Goal: Check status

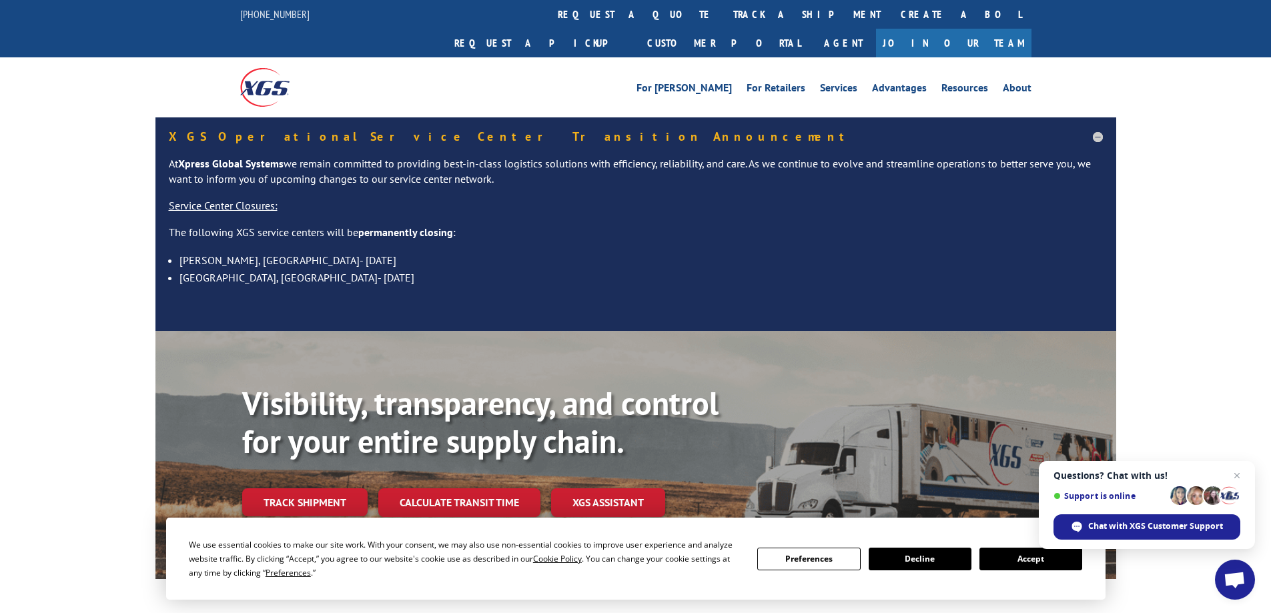
click at [1048, 558] on button "Accept" at bounding box center [1031, 559] width 103 height 23
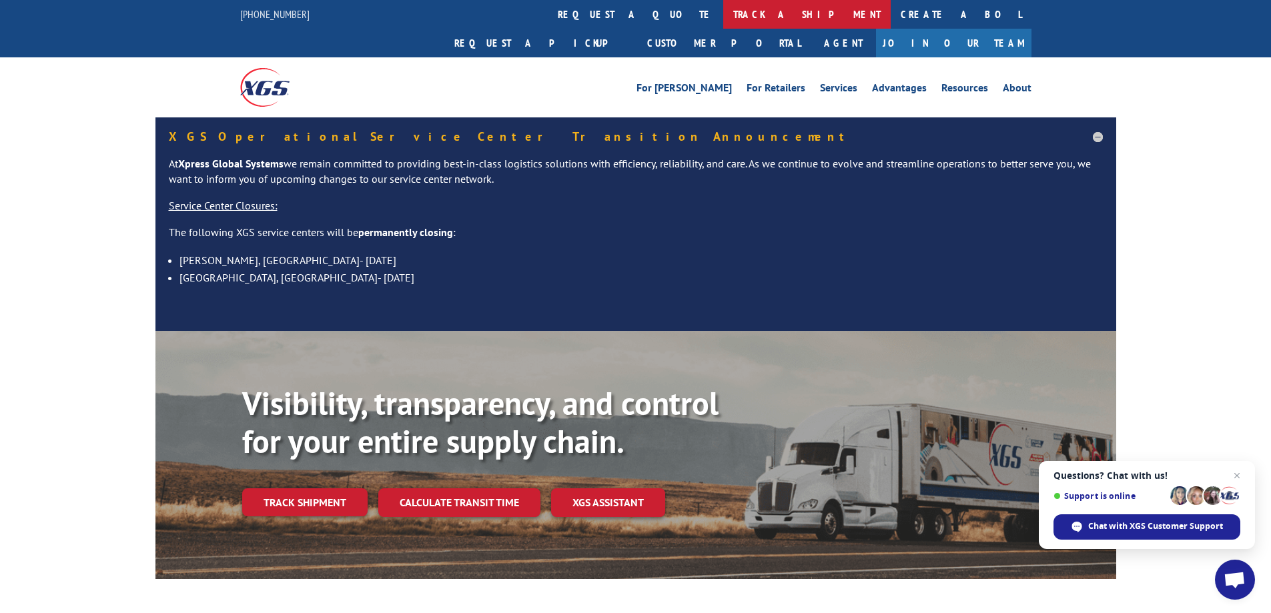
click at [723, 19] on link "track a shipment" at bounding box center [806, 14] width 167 height 29
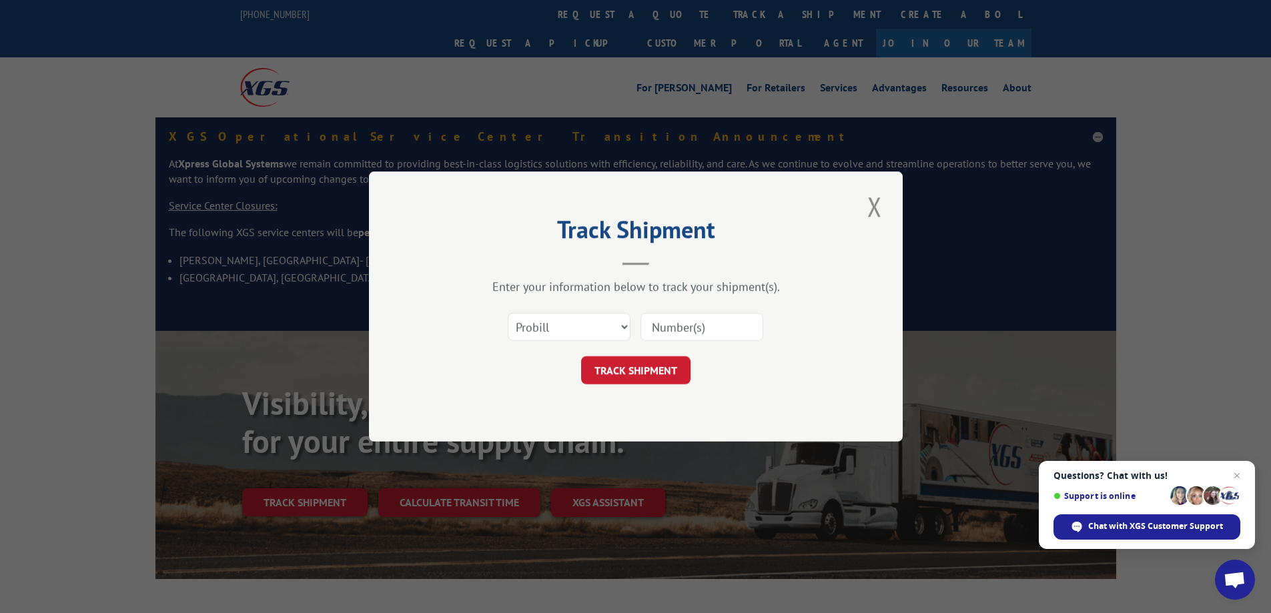
click at [705, 325] on input at bounding box center [702, 327] width 123 height 28
click at [598, 322] on select "Select category... Probill BOL PO" at bounding box center [569, 327] width 123 height 28
select select "bol"
click at [508, 313] on select "Select category... Probill BOL PO" at bounding box center [569, 327] width 123 height 28
click at [703, 331] on input at bounding box center [702, 327] width 123 height 28
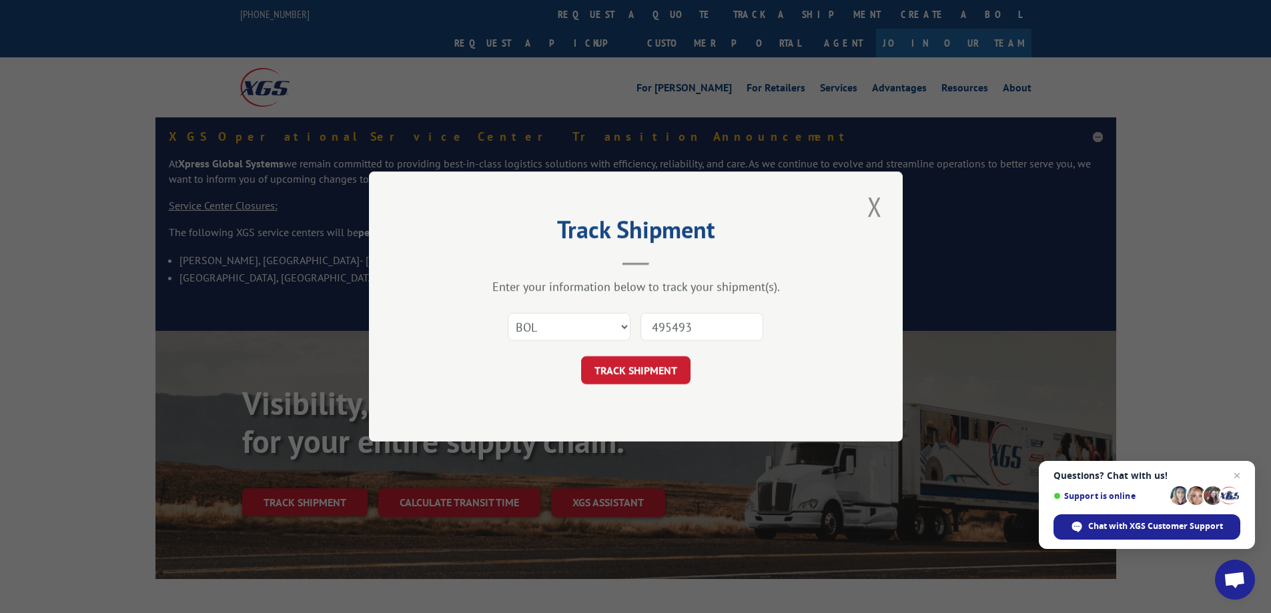
type input "4954934"
click button "TRACK SHIPMENT" at bounding box center [635, 370] width 109 height 28
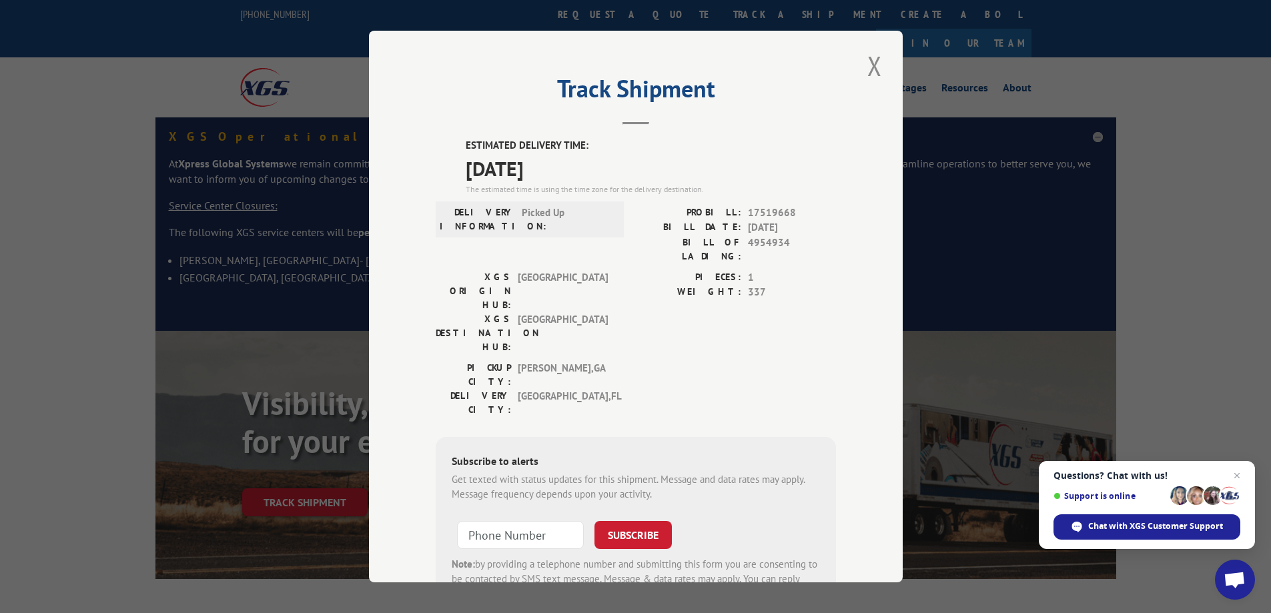
click at [865, 69] on button "Close modal" at bounding box center [874, 65] width 23 height 37
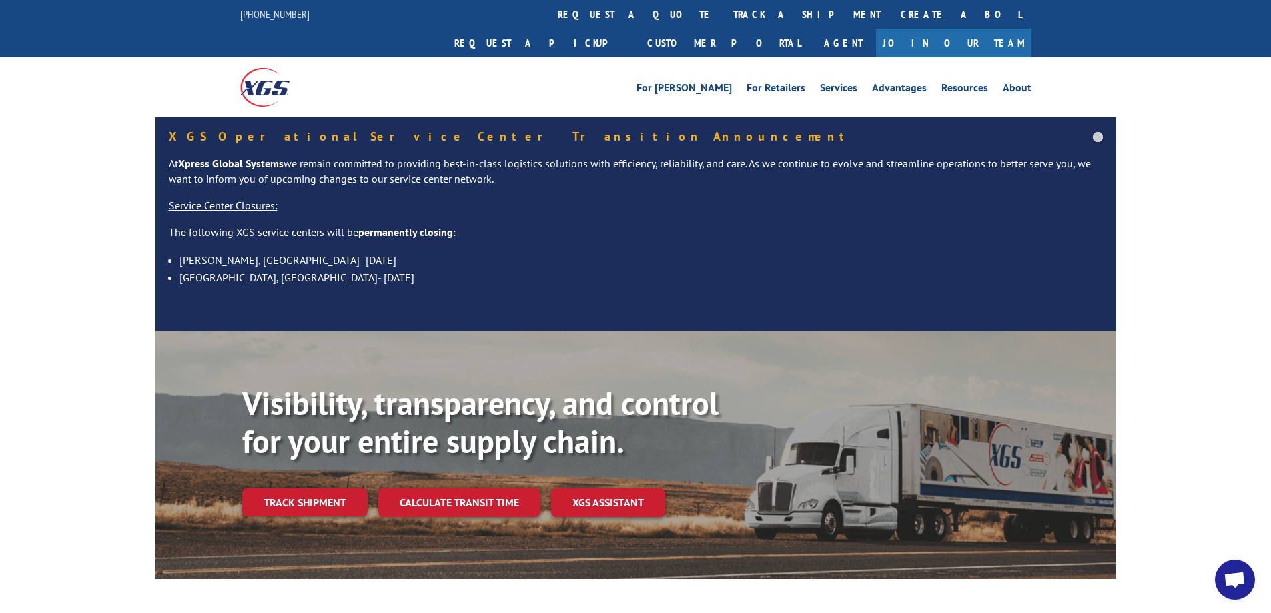
click at [723, 15] on link "track a shipment" at bounding box center [806, 14] width 167 height 29
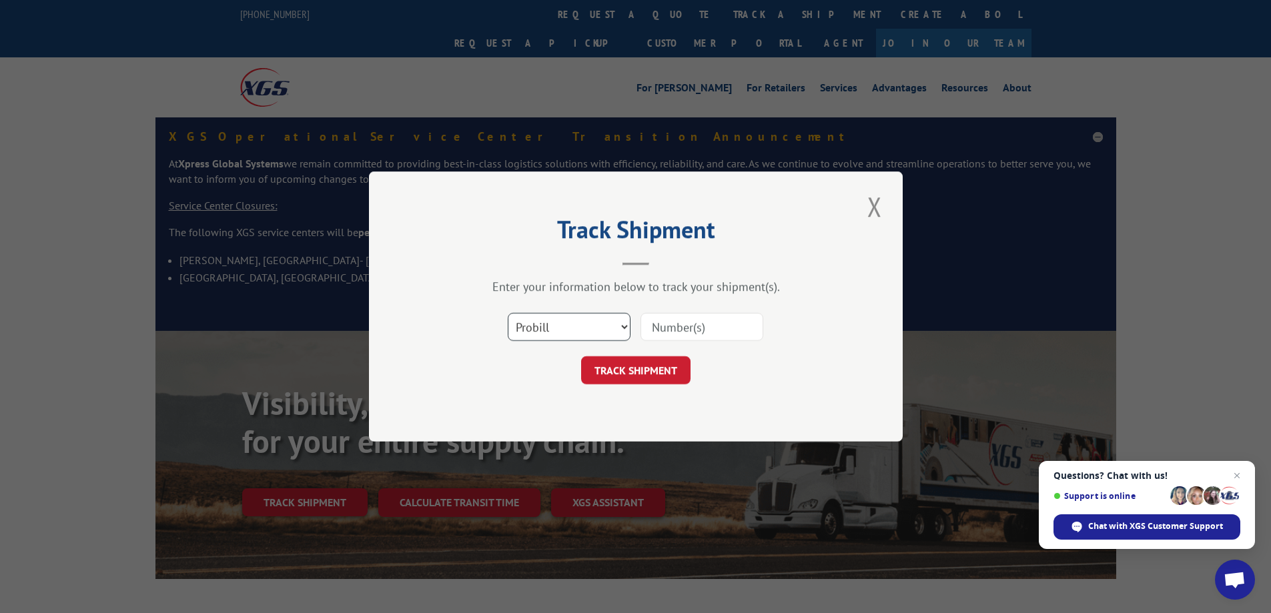
click at [571, 336] on select "Select category... Probill BOL PO" at bounding box center [569, 327] width 123 height 28
select select "bol"
click at [508, 313] on select "Select category... Probill BOL PO" at bounding box center [569, 327] width 123 height 28
click at [679, 335] on input at bounding box center [702, 327] width 123 height 28
type input "3353546"
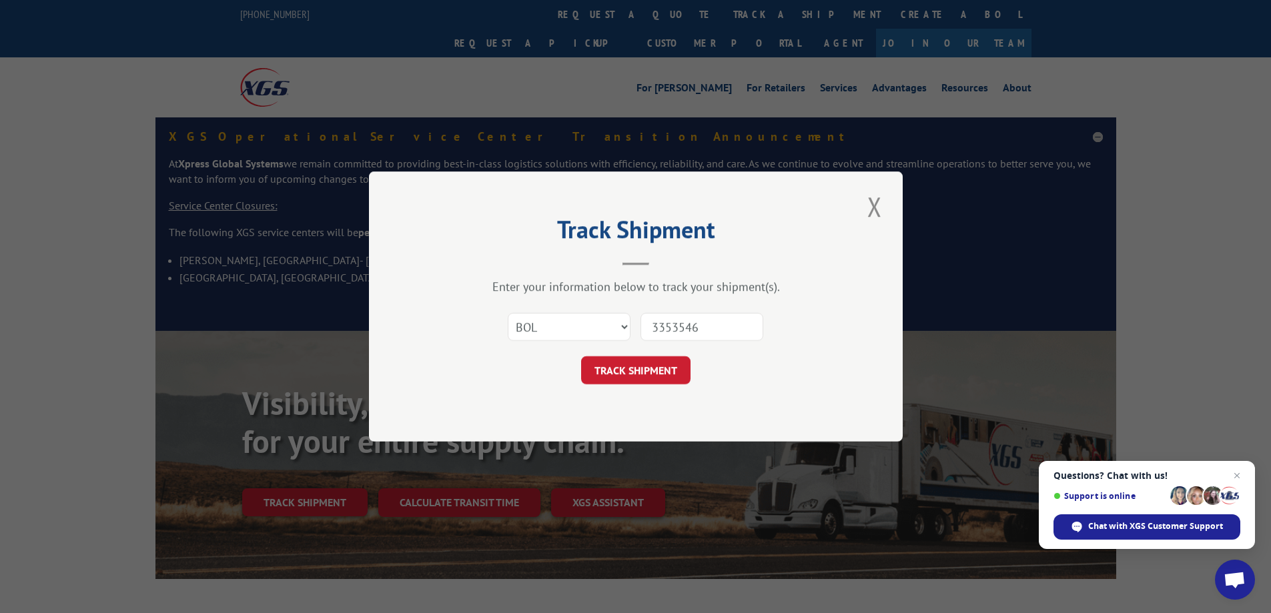
click button "TRACK SHIPMENT" at bounding box center [635, 370] width 109 height 28
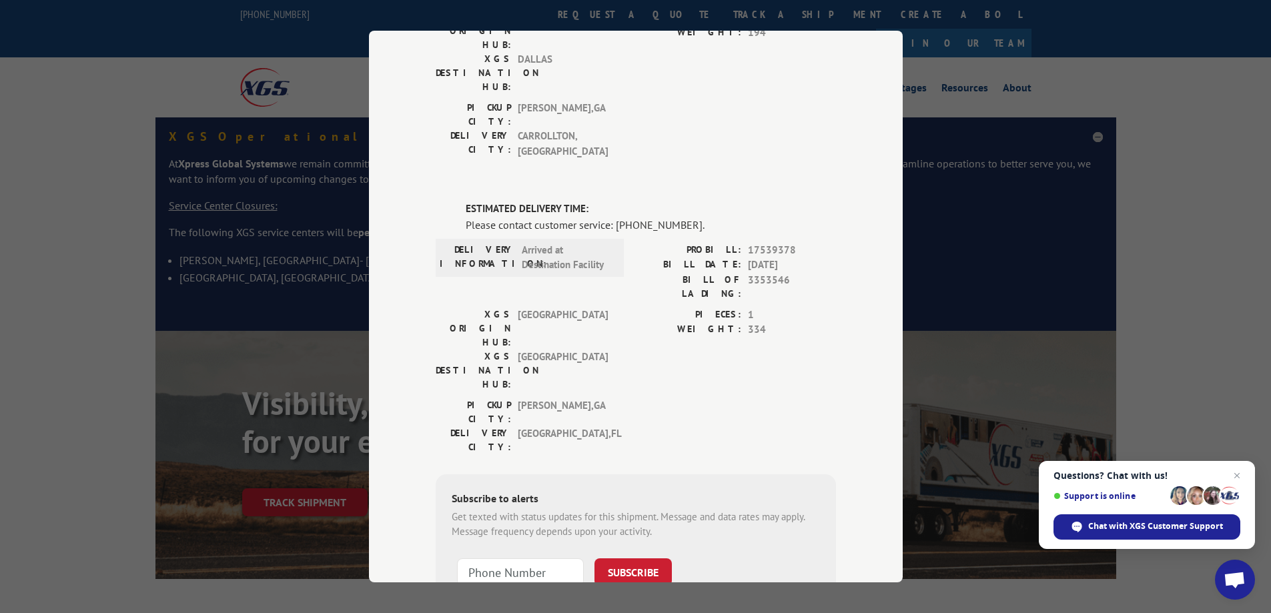
scroll to position [241, 0]
